Goal: Information Seeking & Learning: Learn about a topic

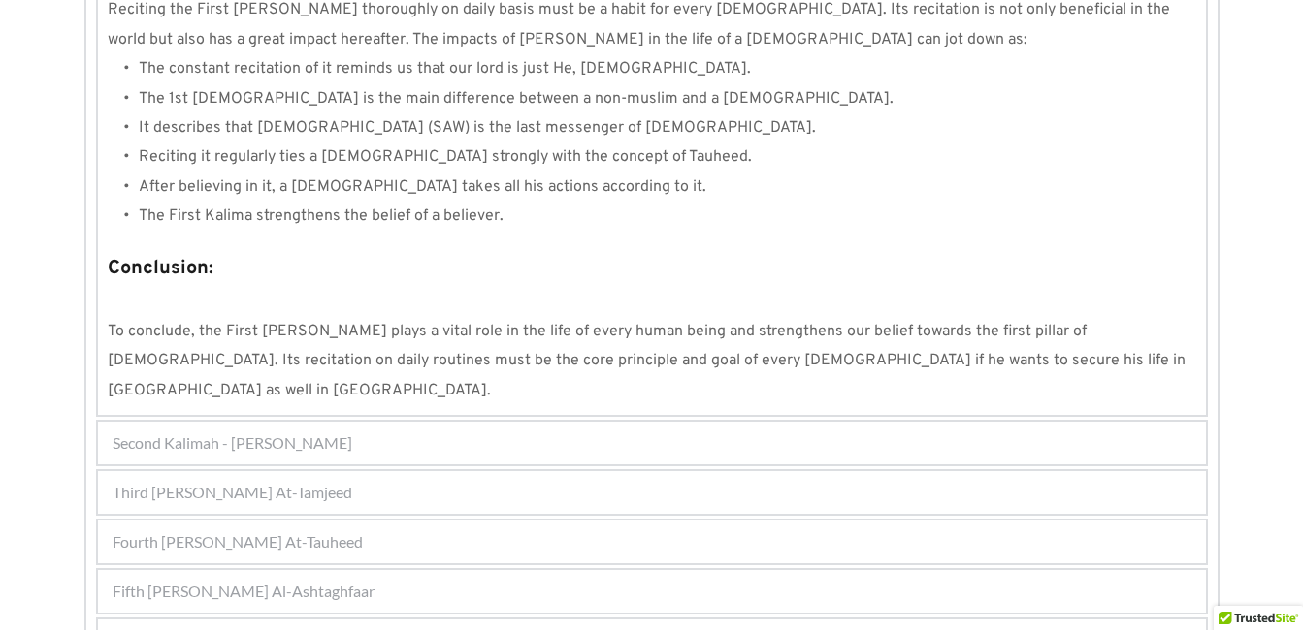
scroll to position [1864, 0]
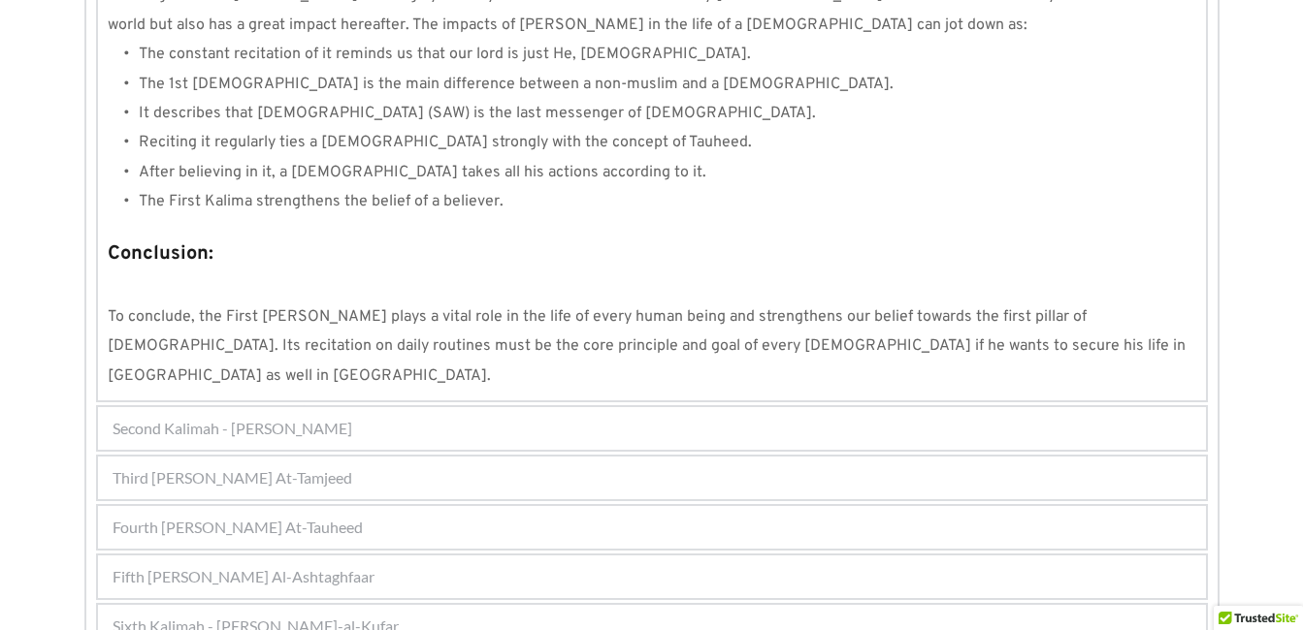
click at [277, 516] on span "Fourth [PERSON_NAME] At-Tauheed" at bounding box center [238, 527] width 250 height 23
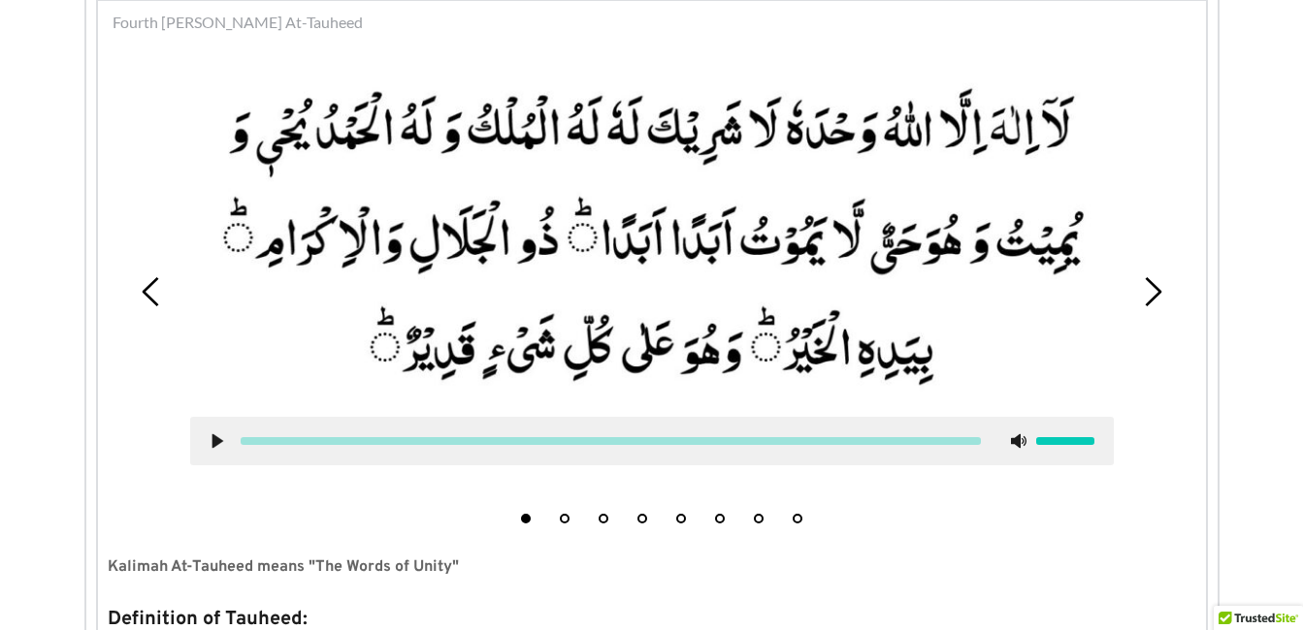
scroll to position [620, 0]
click at [605, 523] on button "3" at bounding box center [603, 520] width 10 height 10
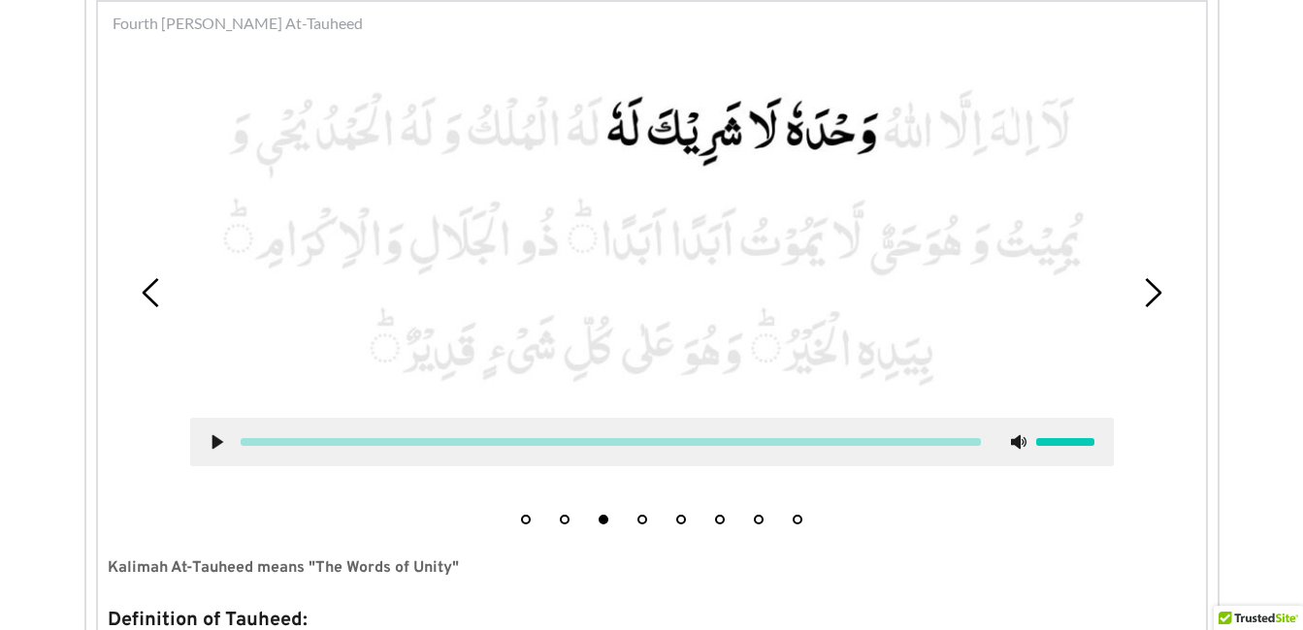
click at [643, 518] on button "4" at bounding box center [642, 520] width 10 height 10
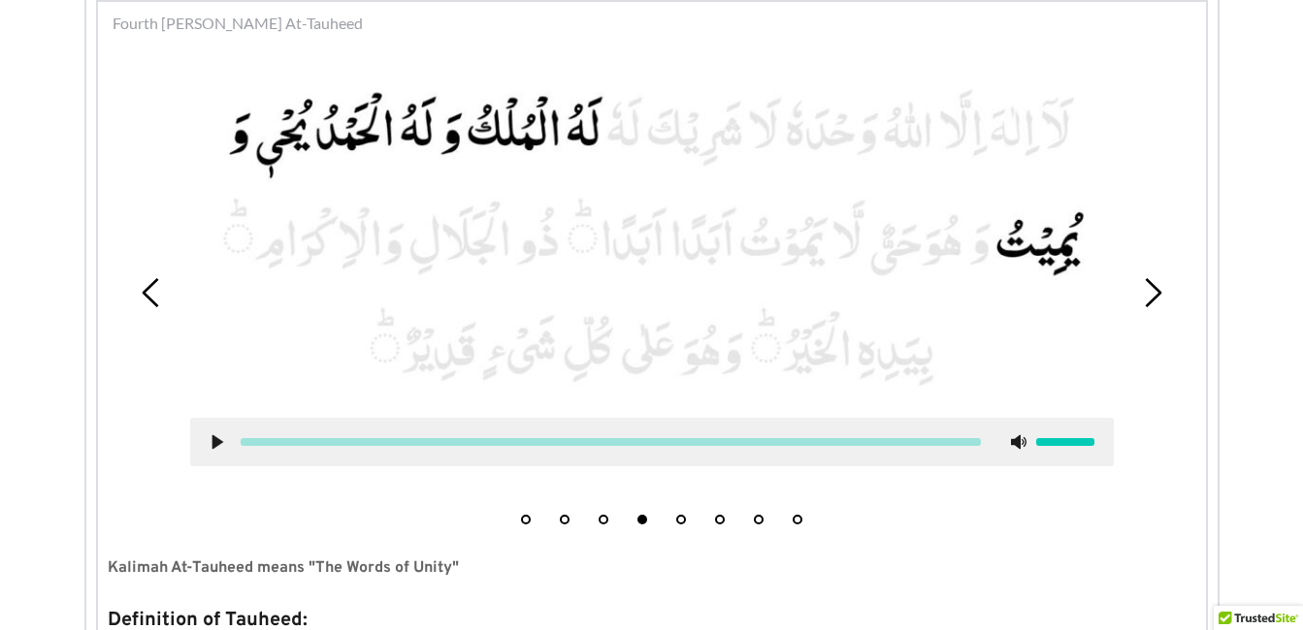
click at [213, 440] on use at bounding box center [216, 443] width 11 height 15
click at [214, 442] on use at bounding box center [216, 443] width 13 height 15
click at [214, 442] on use at bounding box center [216, 443] width 11 height 15
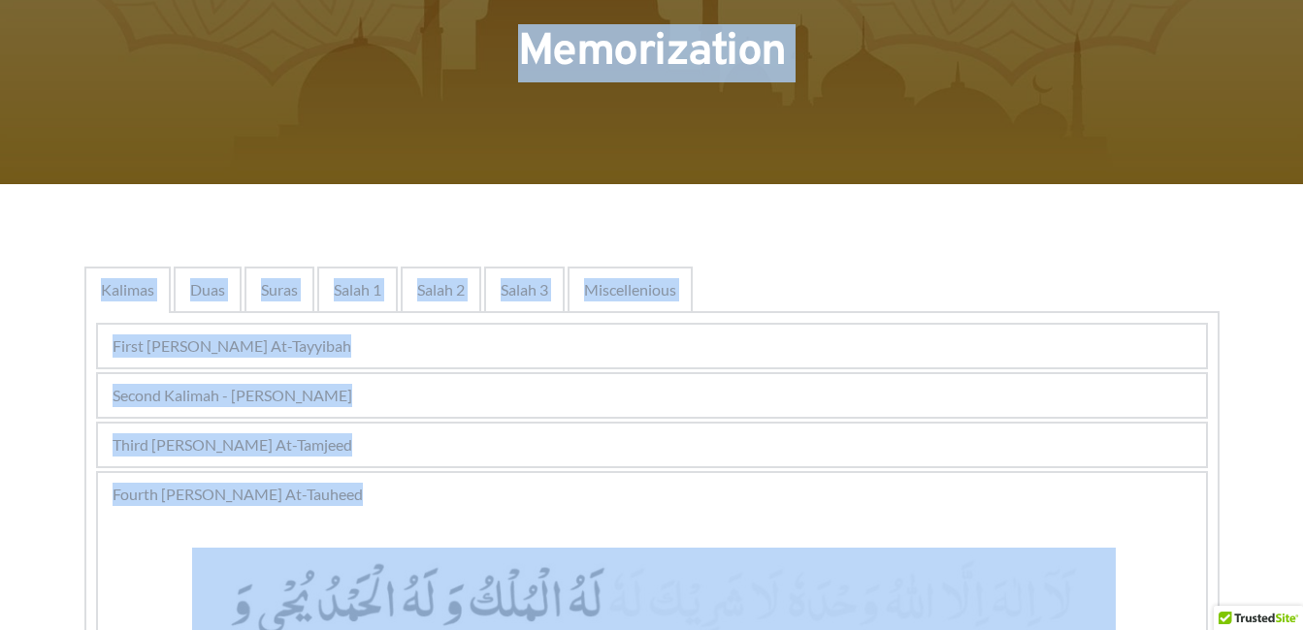
scroll to position [0, 0]
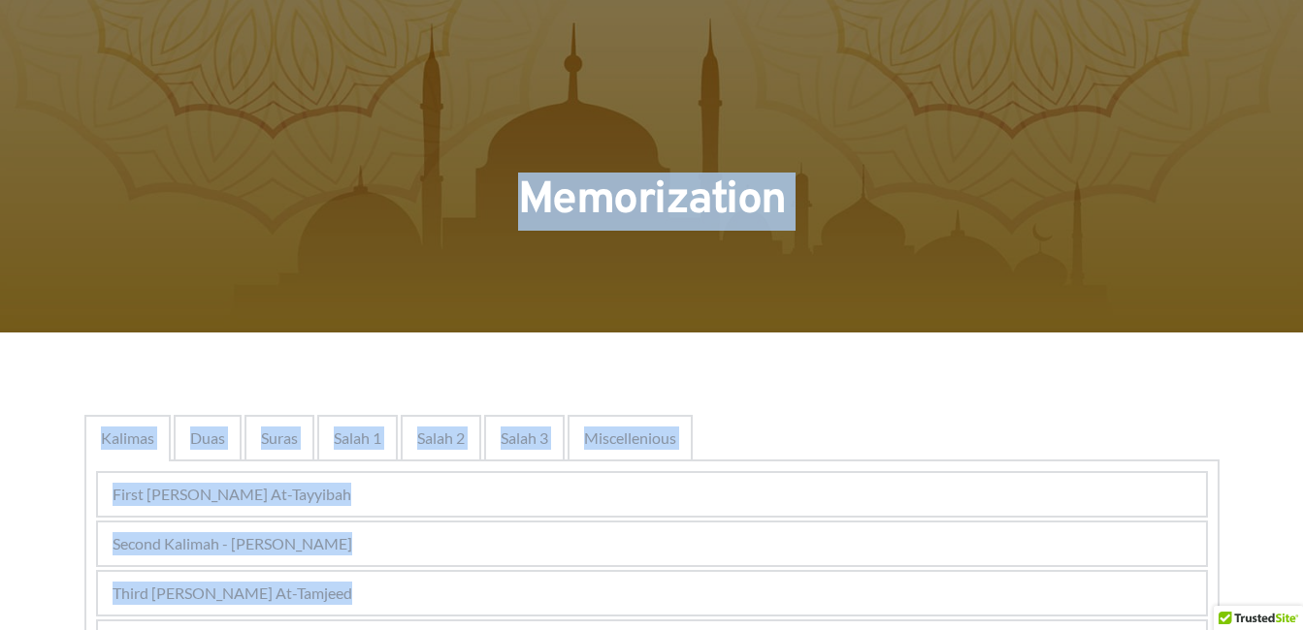
drag, startPoint x: 214, startPoint y: 441, endPoint x: 544, endPoint y: -40, distance: 583.3
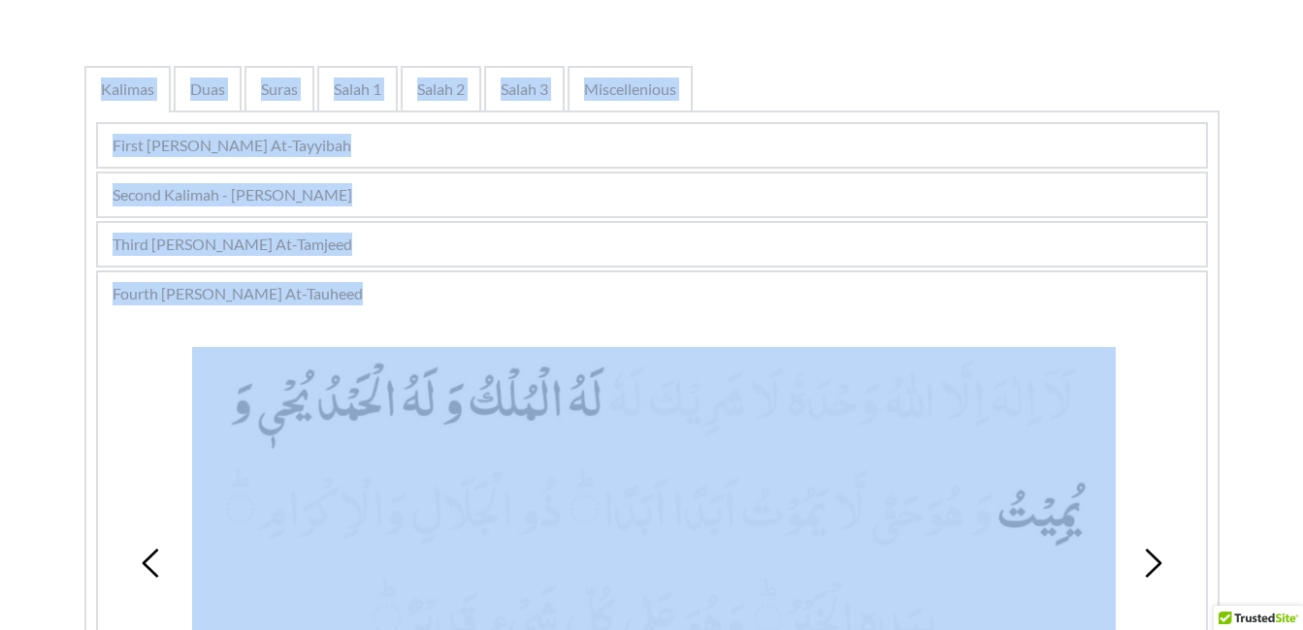
scroll to position [453, 0]
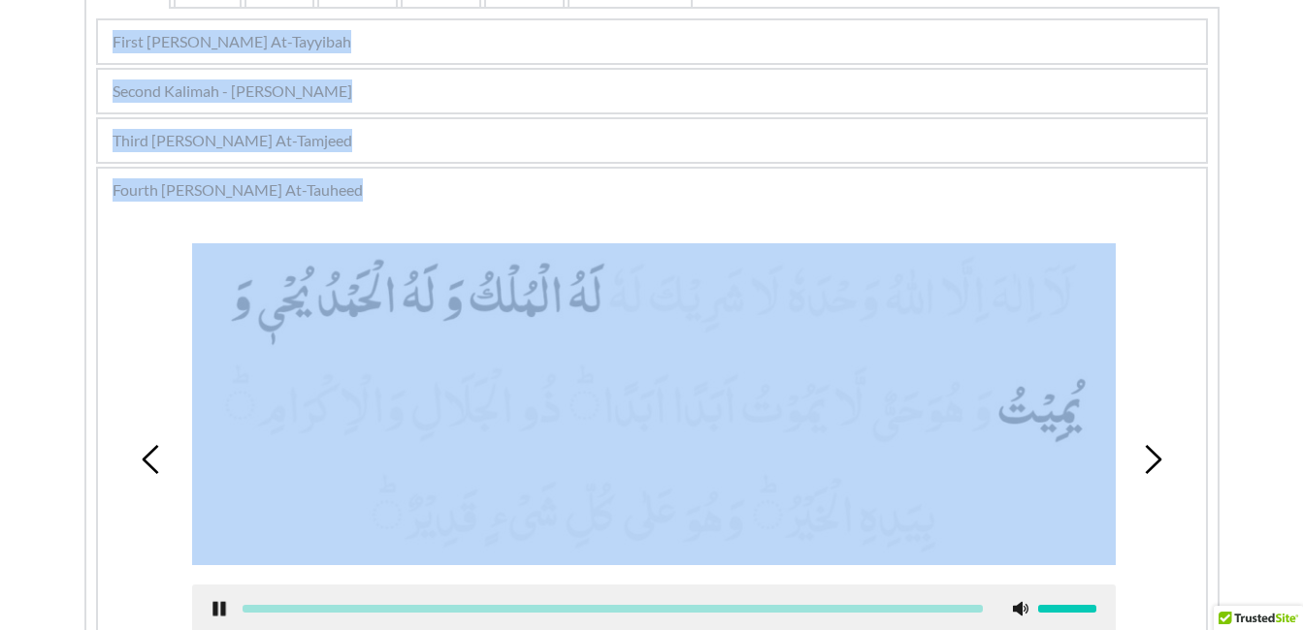
click at [111, 630] on div "1 2 3 4 5 6 7 8" at bounding box center [652, 460] width 1088 height 482
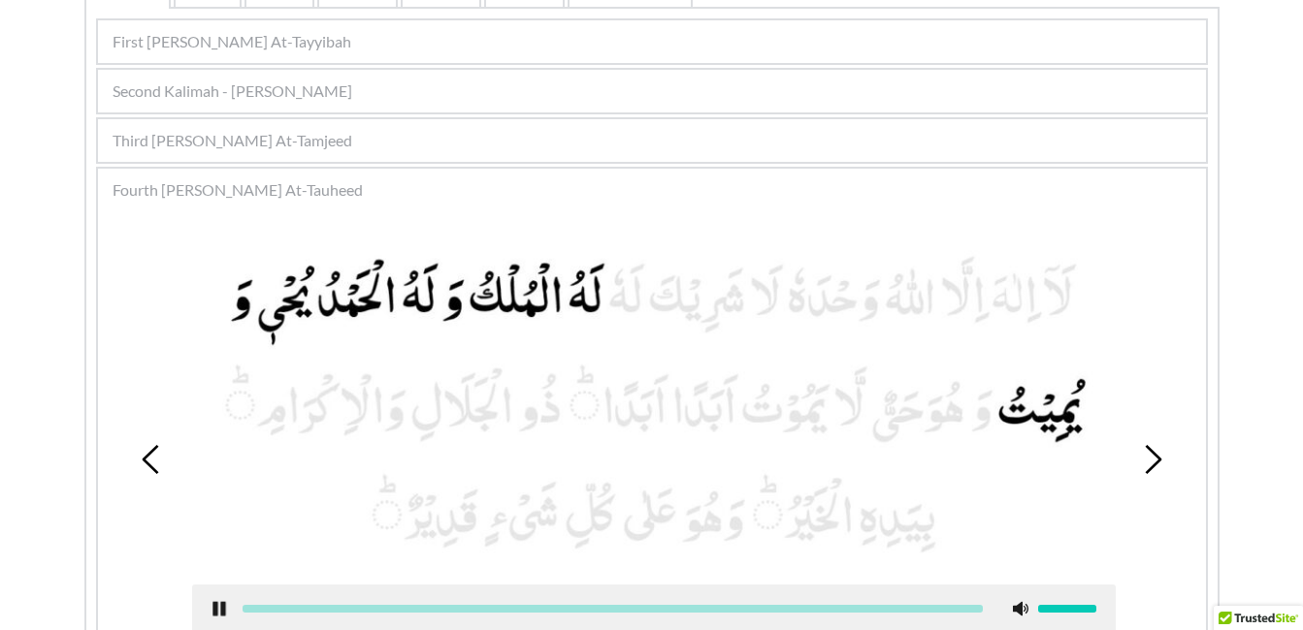
click at [220, 606] on use at bounding box center [218, 609] width 13 height 15
